Goal: Information Seeking & Learning: Find specific fact

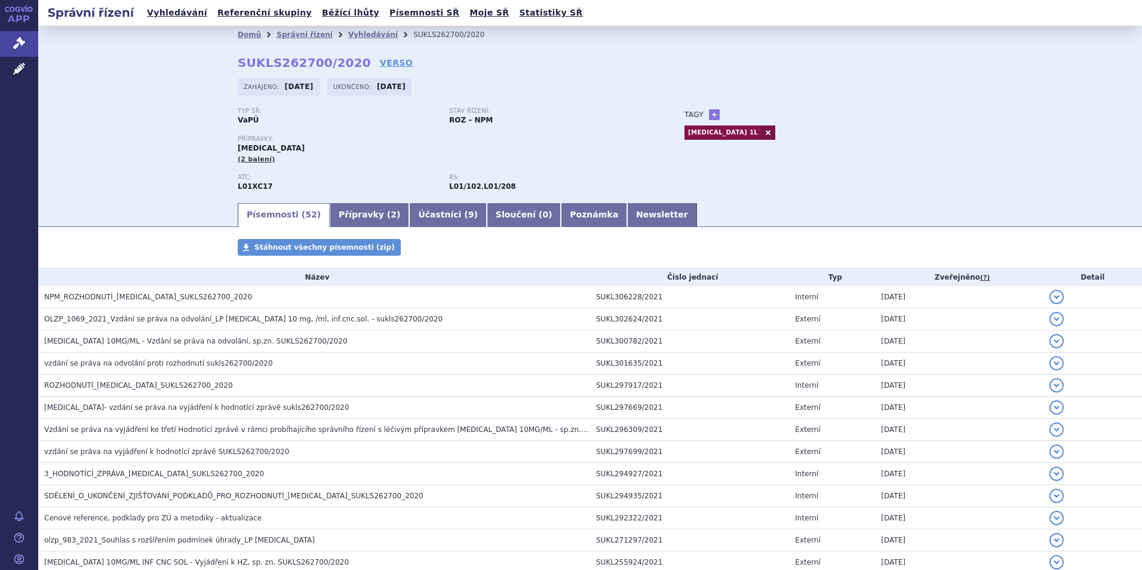
scroll to position [677, 0]
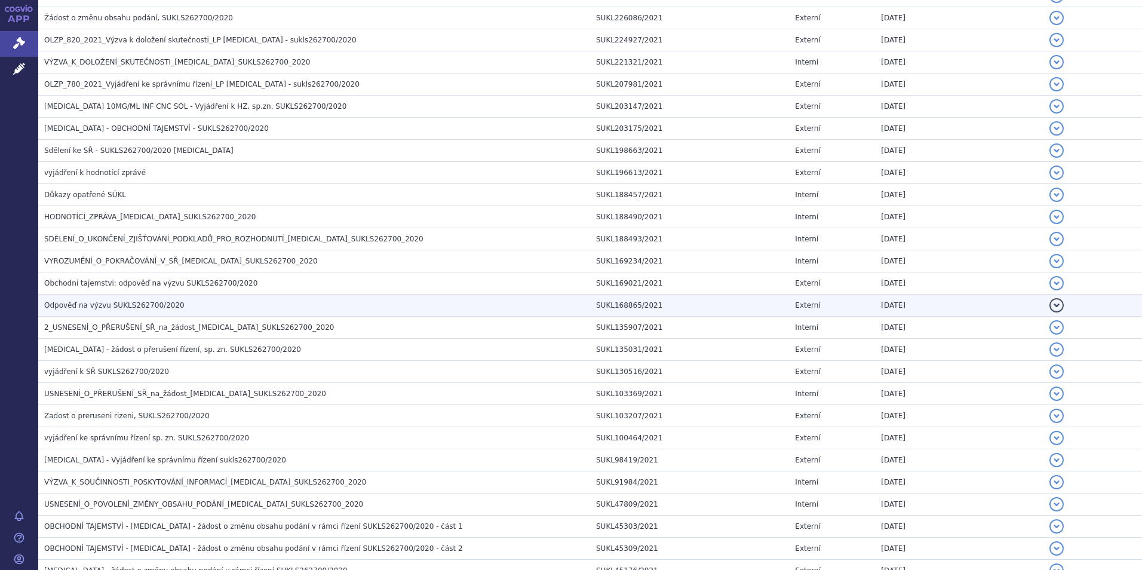
click at [354, 303] on h3 "Odpověď na výzvu SUKLS262700/2020" at bounding box center [317, 305] width 546 height 12
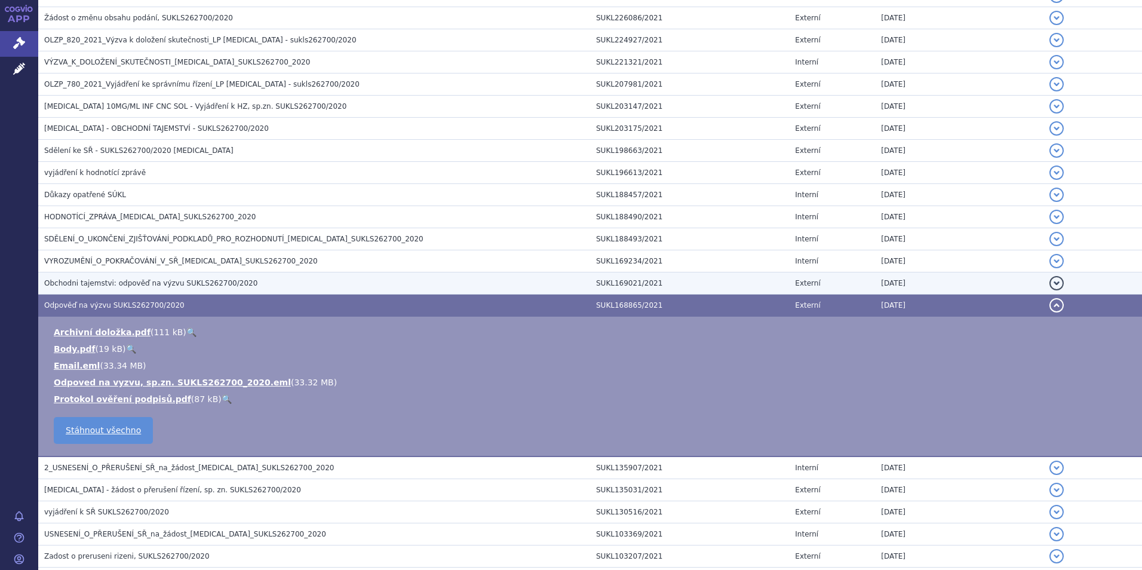
click at [331, 278] on h3 "Obchodni tajemstvi: odpověď na výzvu SUKLS262700/2020" at bounding box center [317, 283] width 546 height 12
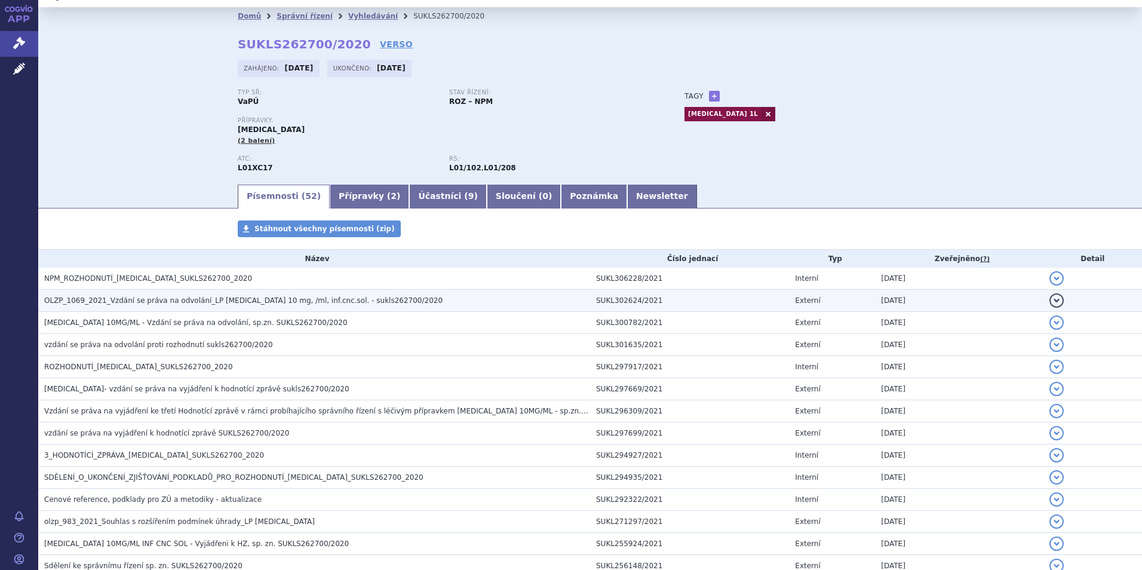
scroll to position [0, 0]
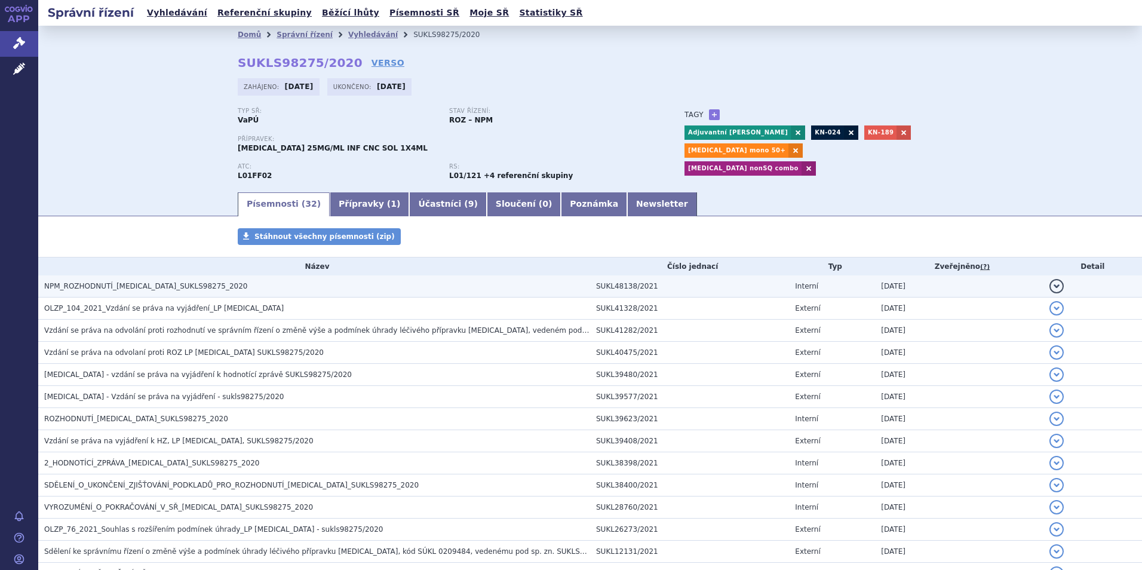
click at [188, 279] on td "NPM_ROZHODNUTÍ_[MEDICAL_DATA]_SUKLS98275_2020" at bounding box center [314, 286] width 552 height 22
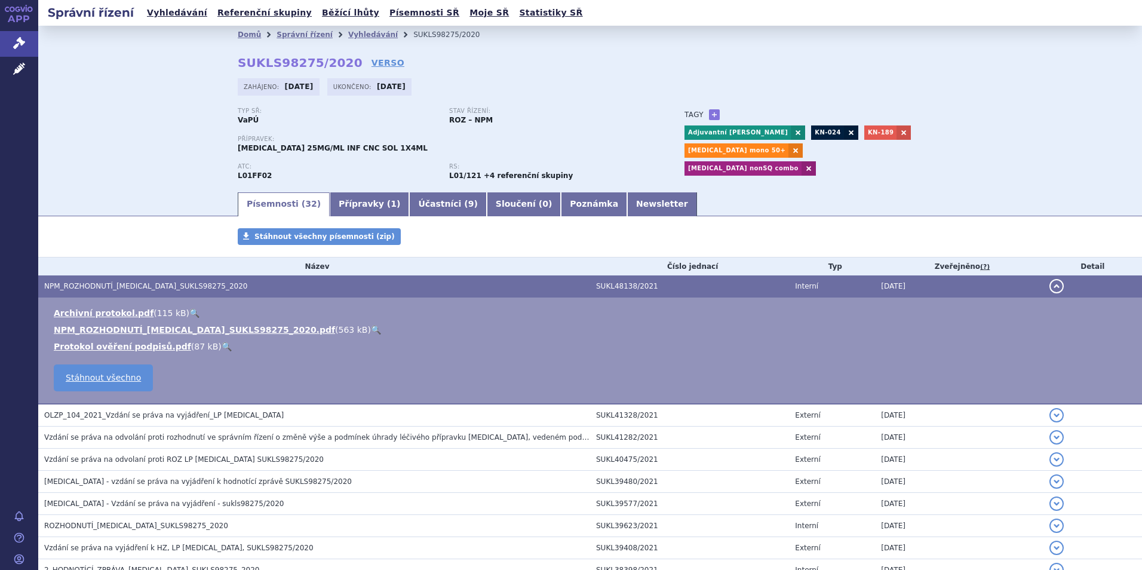
click at [371, 327] on link "🔍" at bounding box center [376, 330] width 10 height 10
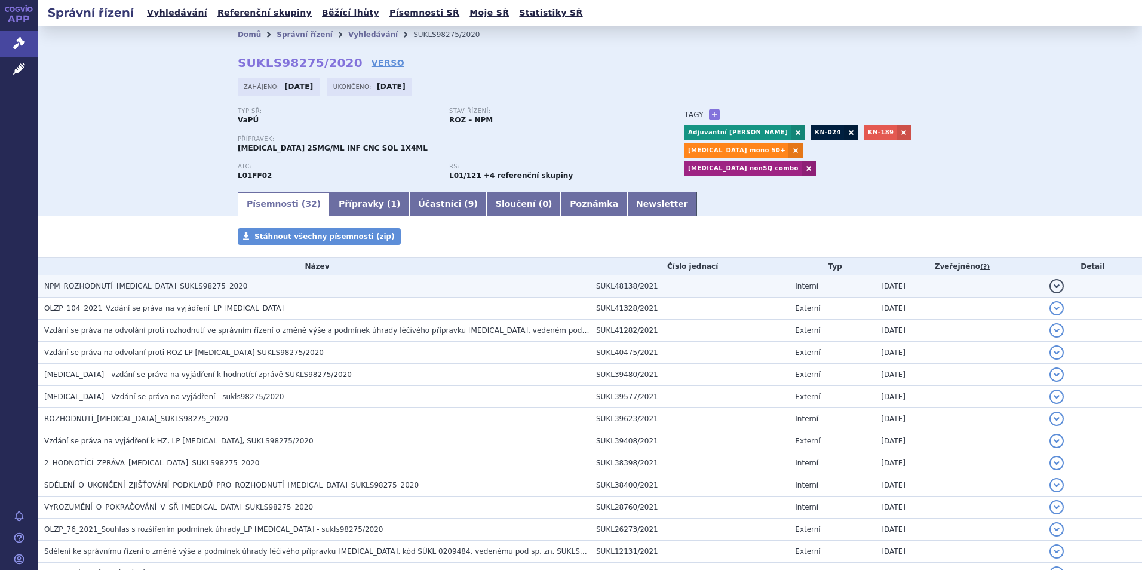
click at [233, 288] on h3 "NPM_ROZHODNUTÍ_[MEDICAL_DATA]_SUKLS98275_2020" at bounding box center [317, 286] width 546 height 12
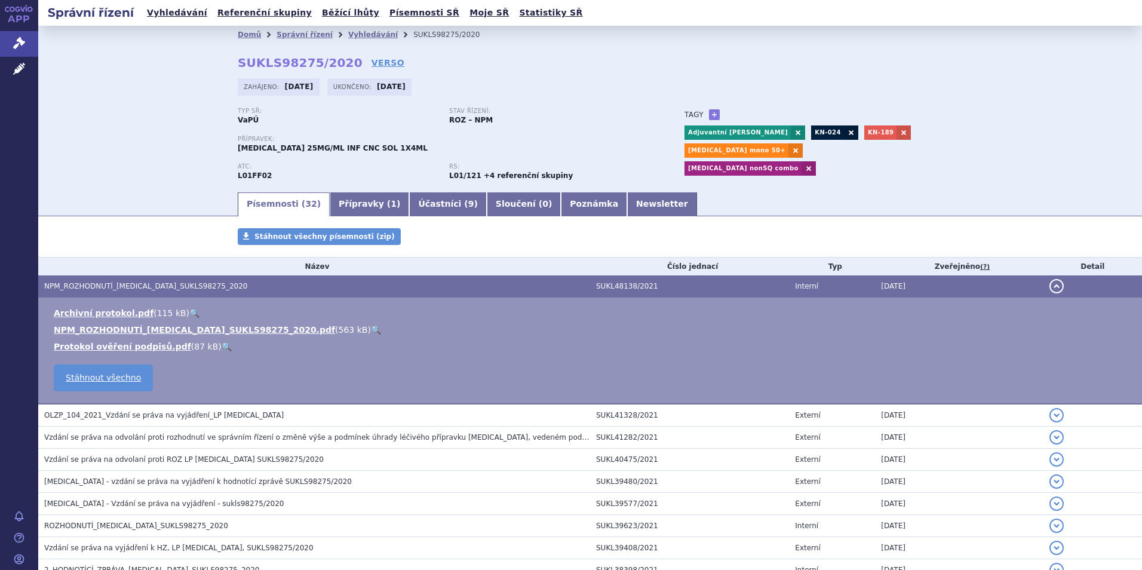
click at [371, 334] on link "🔍" at bounding box center [376, 330] width 10 height 10
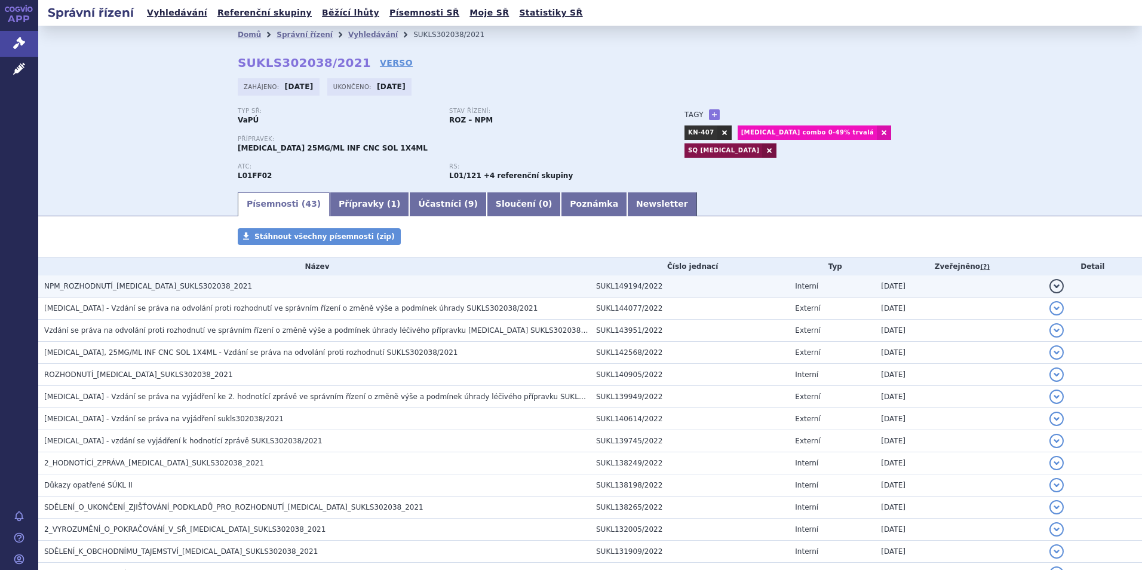
click at [368, 277] on td "NPM_ROZHODNUTÍ_KEYTRUDA_SUKLS302038_2021" at bounding box center [314, 286] width 552 height 22
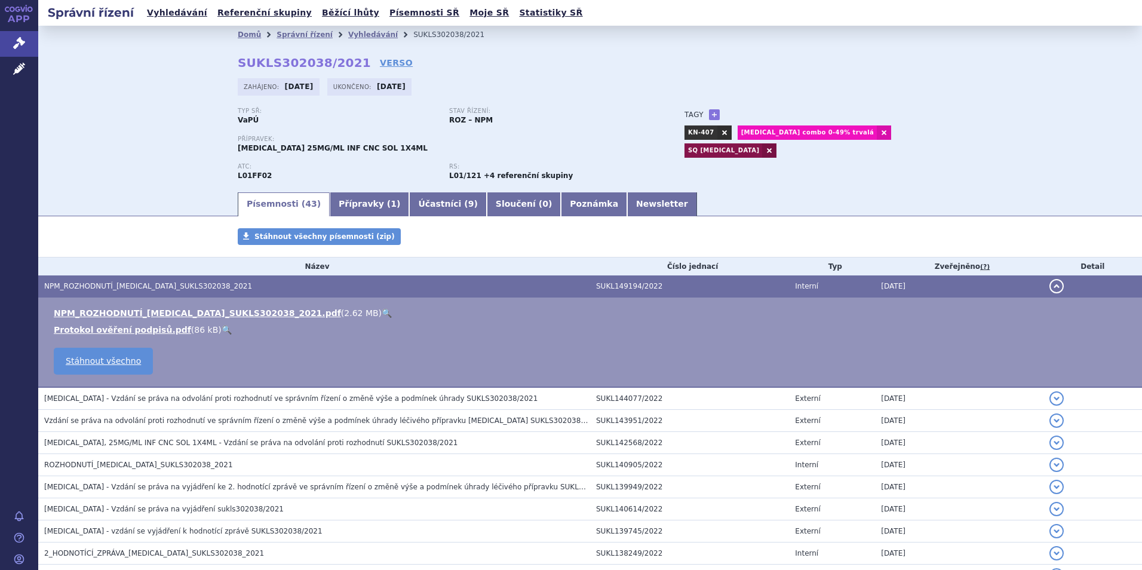
click at [327, 314] on li "NPM_ROZHODNUTÍ_KEYTRUDA_SUKLS302038_2021.pdf ( 2.62 MB ) 🔍" at bounding box center [592, 313] width 1076 height 12
click at [382, 314] on link "🔍" at bounding box center [387, 313] width 10 height 10
